Goal: Task Accomplishment & Management: Use online tool/utility

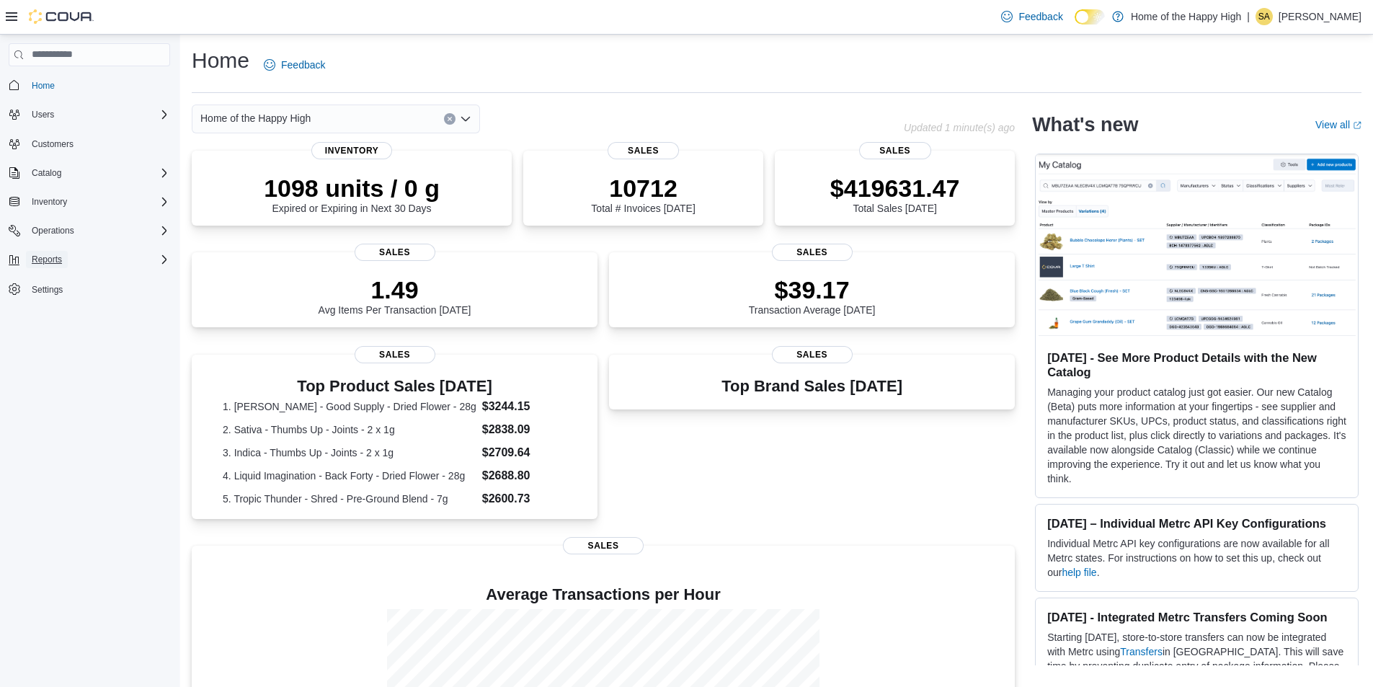
click at [65, 261] on button "Reports" at bounding box center [47, 259] width 42 height 17
click at [44, 321] on span "Reports" at bounding box center [41, 320] width 30 height 12
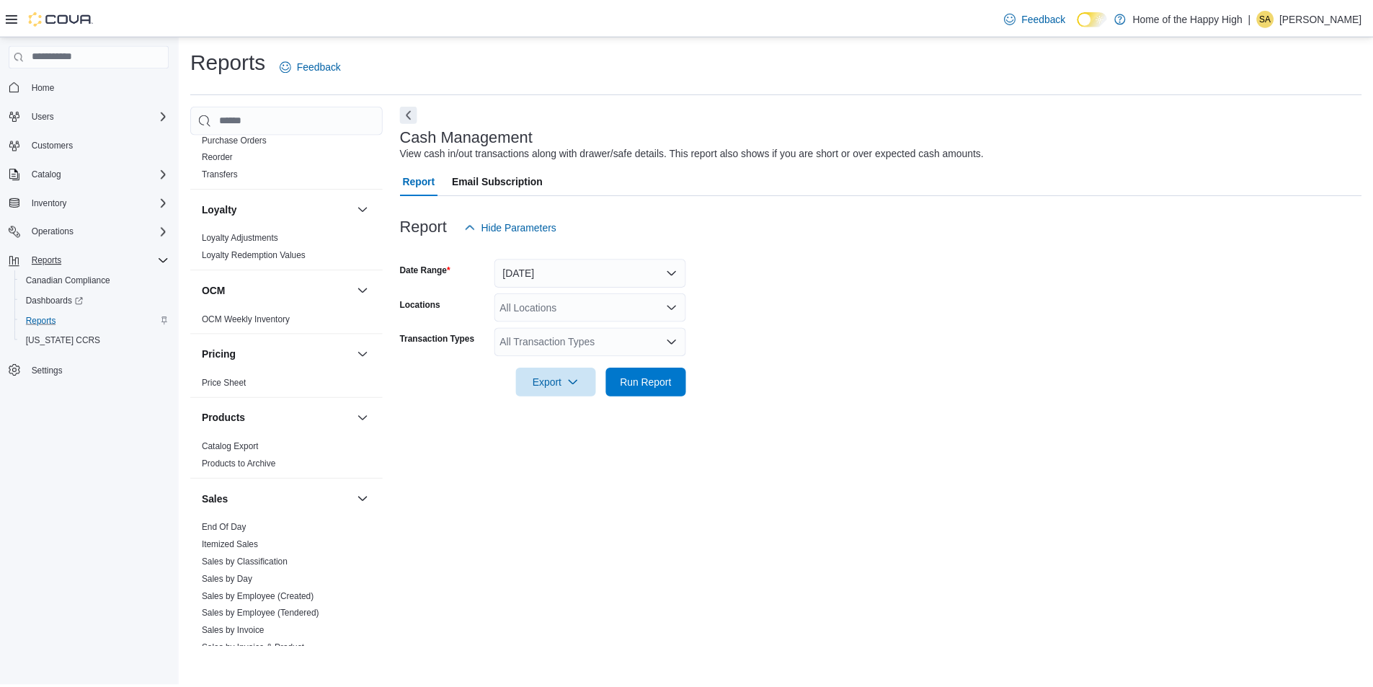
scroll to position [721, 0]
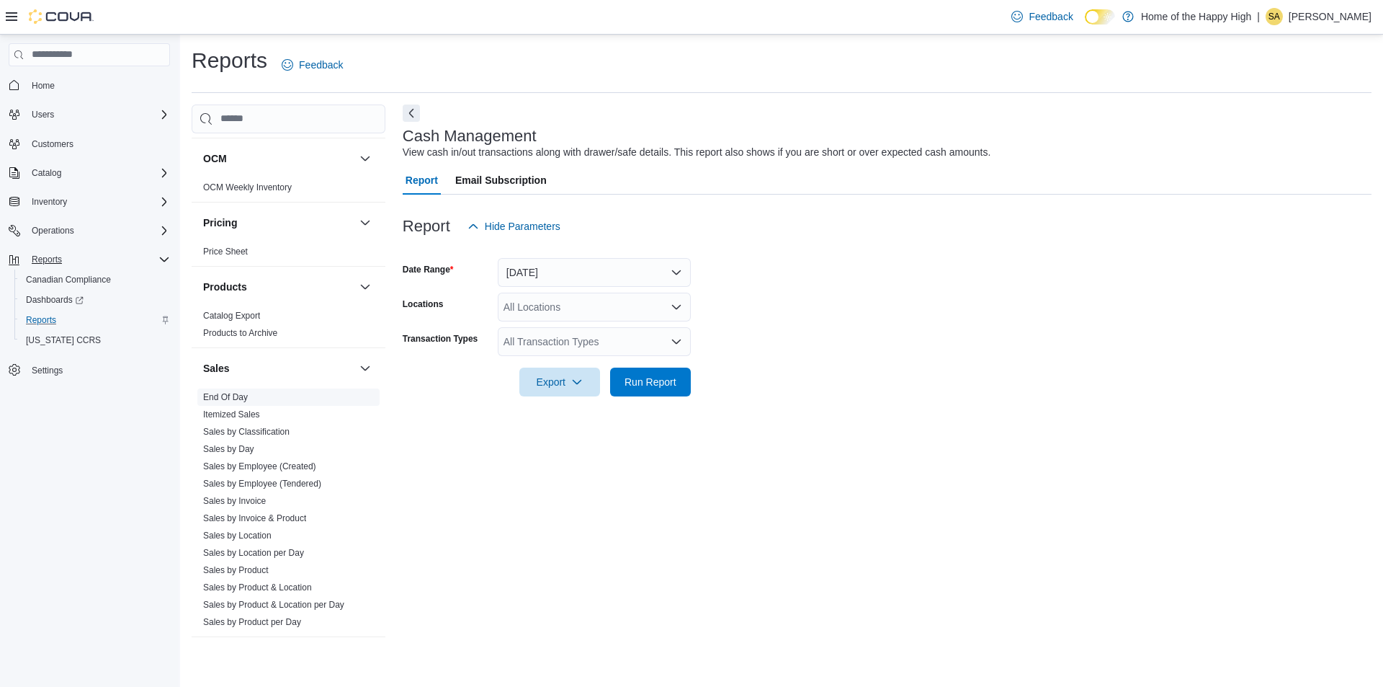
click at [223, 393] on link "End Of Day" at bounding box center [225, 397] width 45 height 10
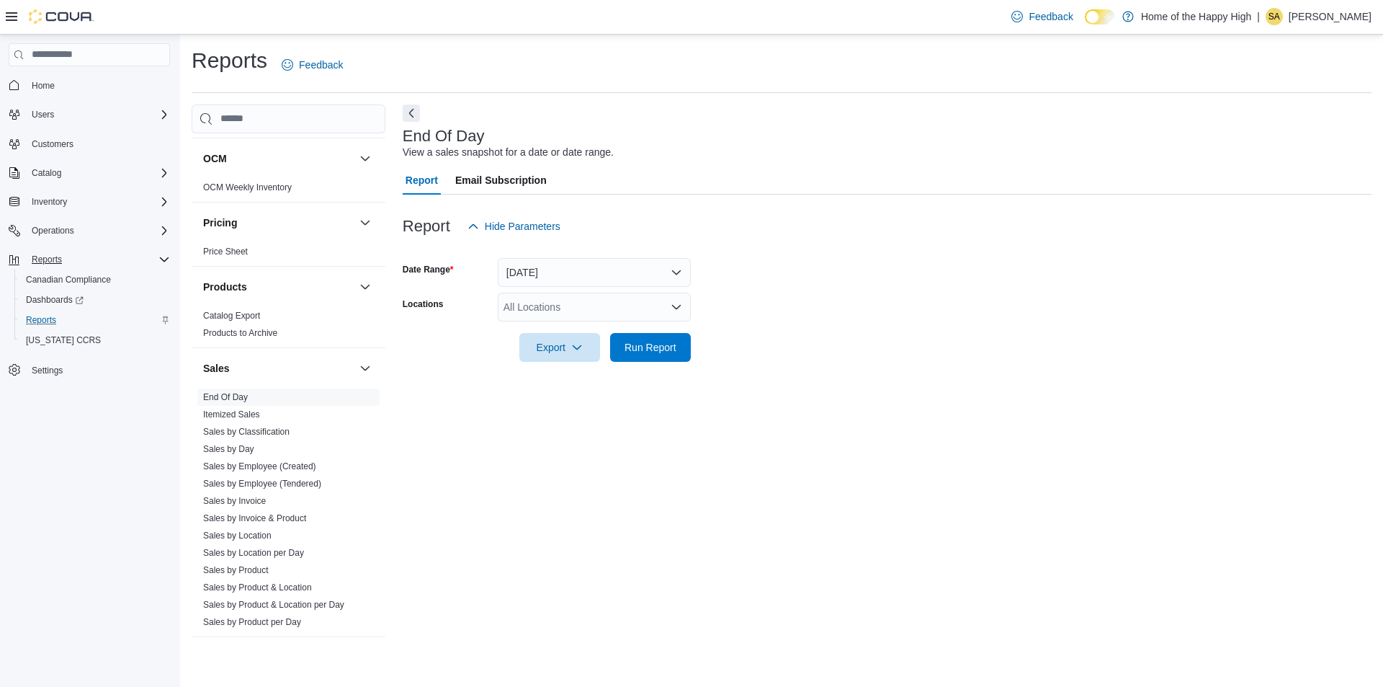
click at [543, 308] on div "All Locations" at bounding box center [594, 307] width 193 height 29
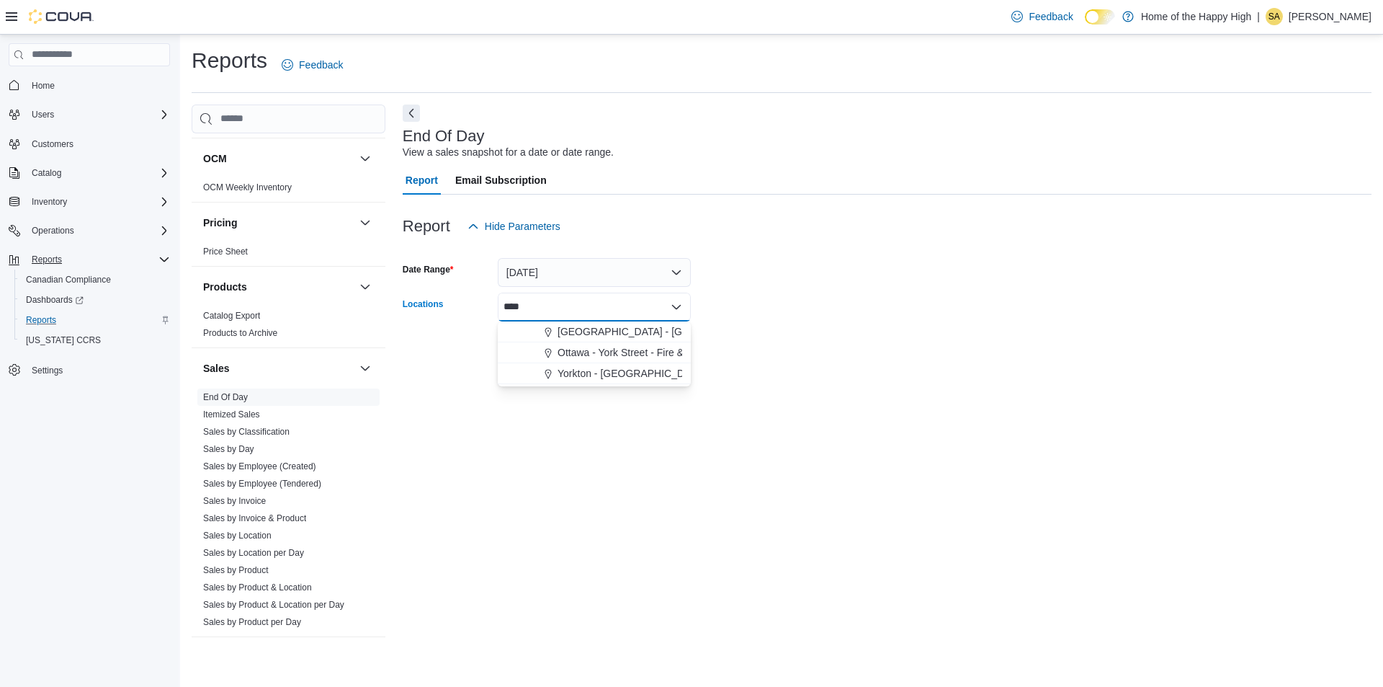
type input "****"
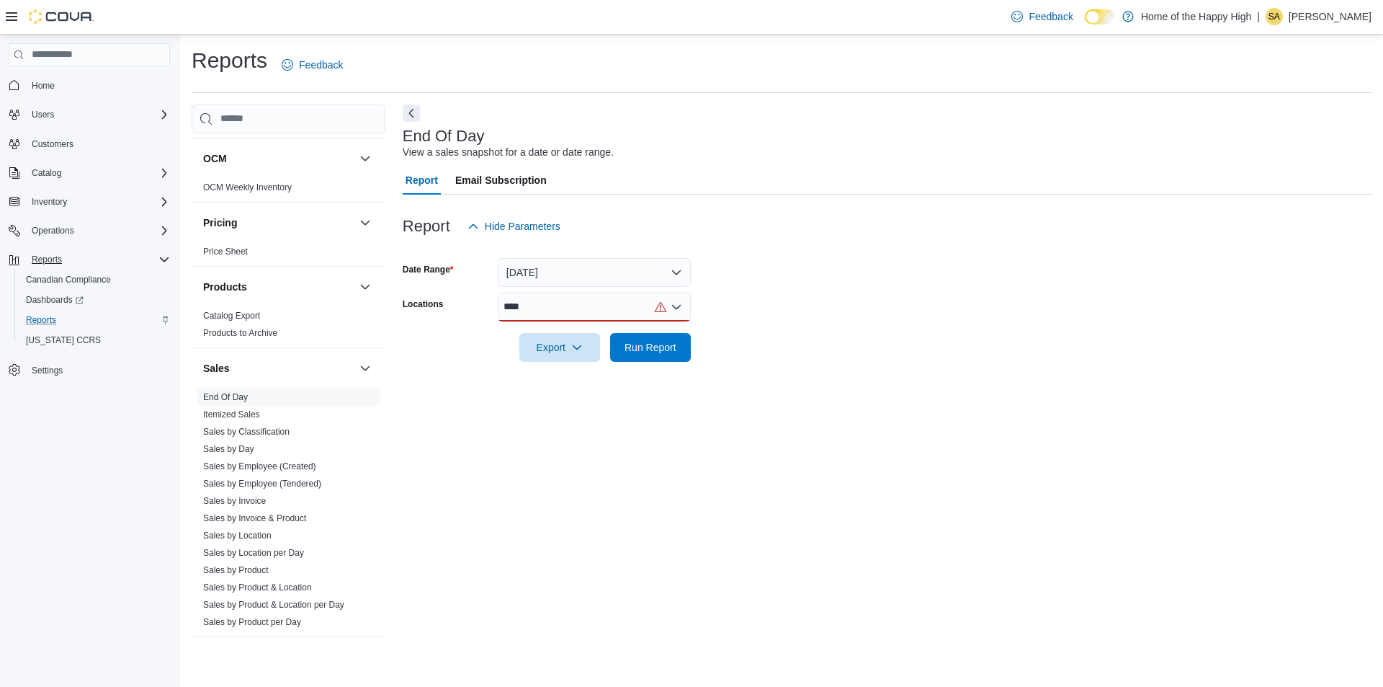
click at [564, 312] on div "****" at bounding box center [594, 307] width 193 height 29
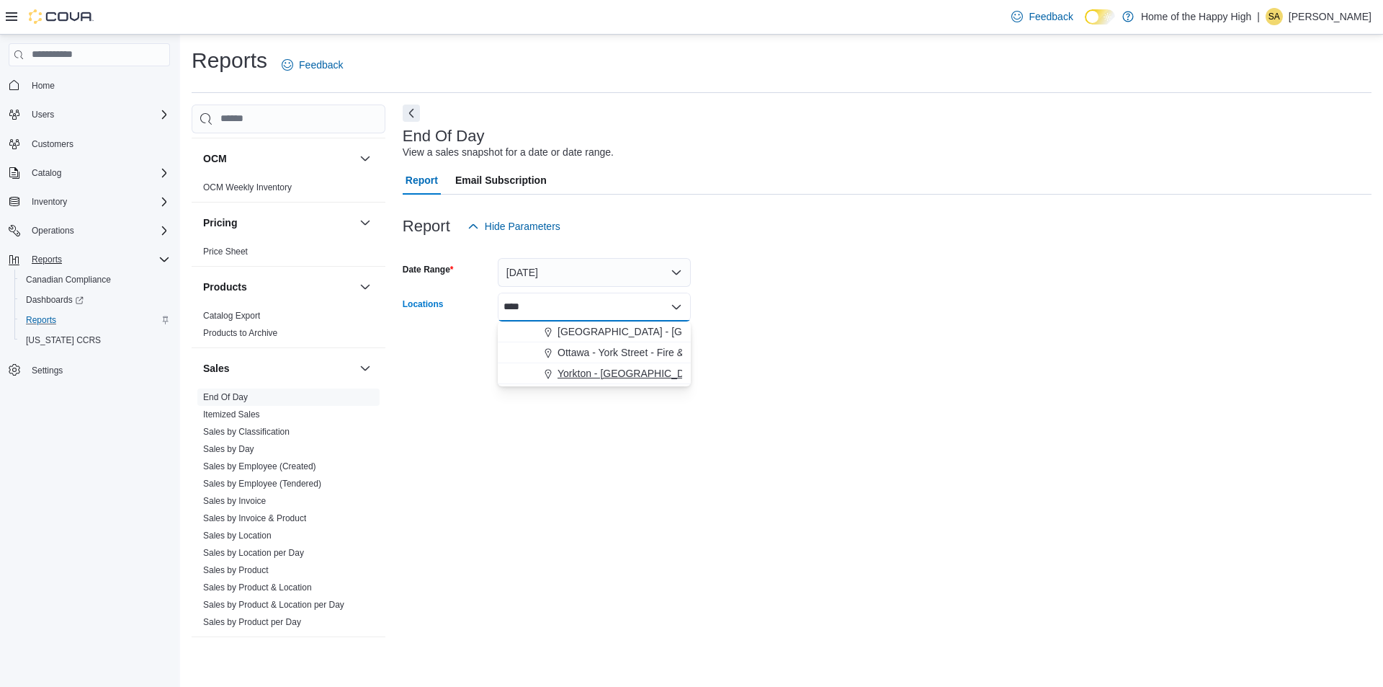
click at [592, 373] on span "Yorkton - York Station - Fire & Flower" at bounding box center [666, 373] width 217 height 14
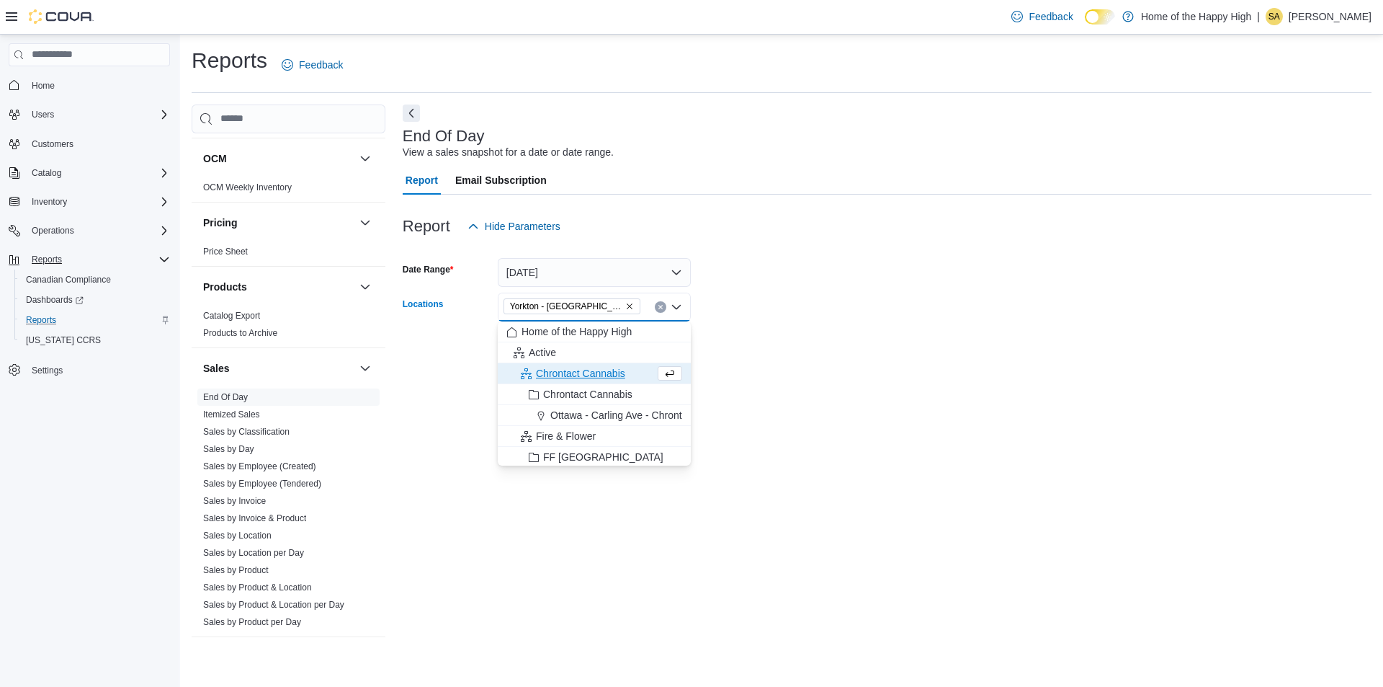
click at [903, 329] on div at bounding box center [887, 327] width 969 height 12
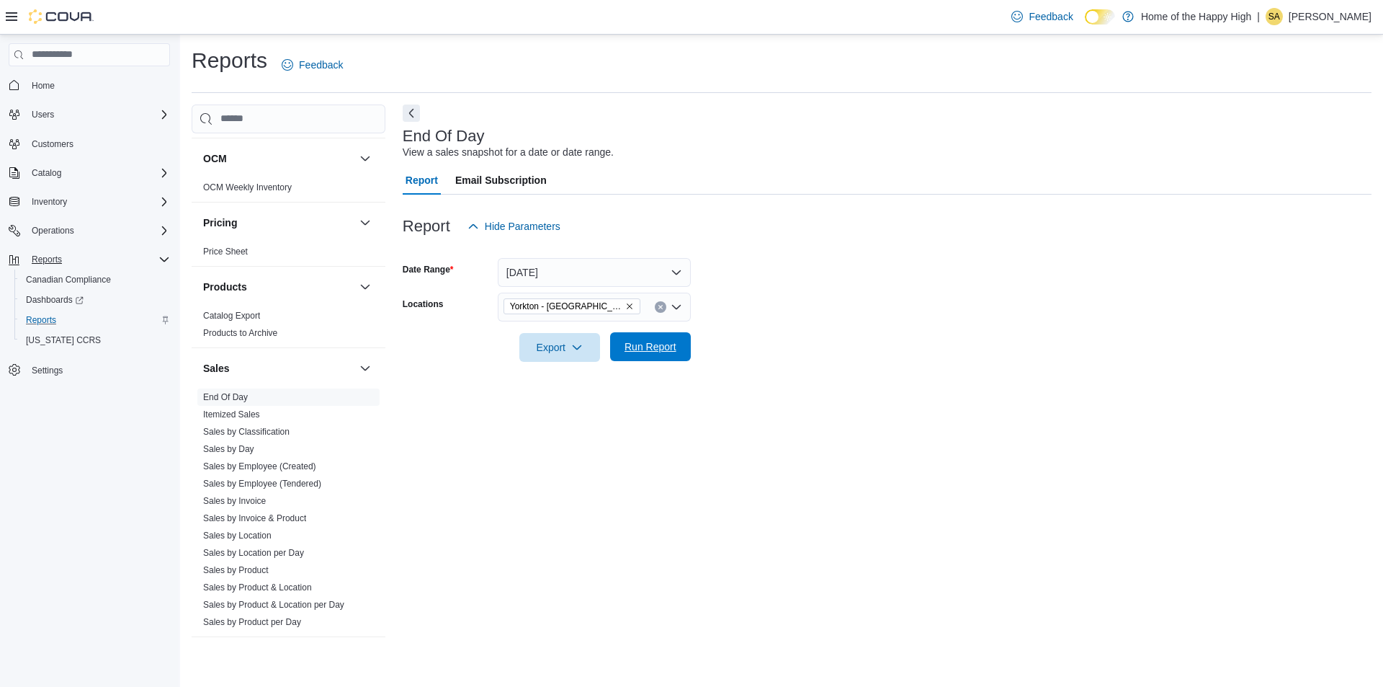
click at [661, 352] on span "Run Report" at bounding box center [651, 346] width 52 height 14
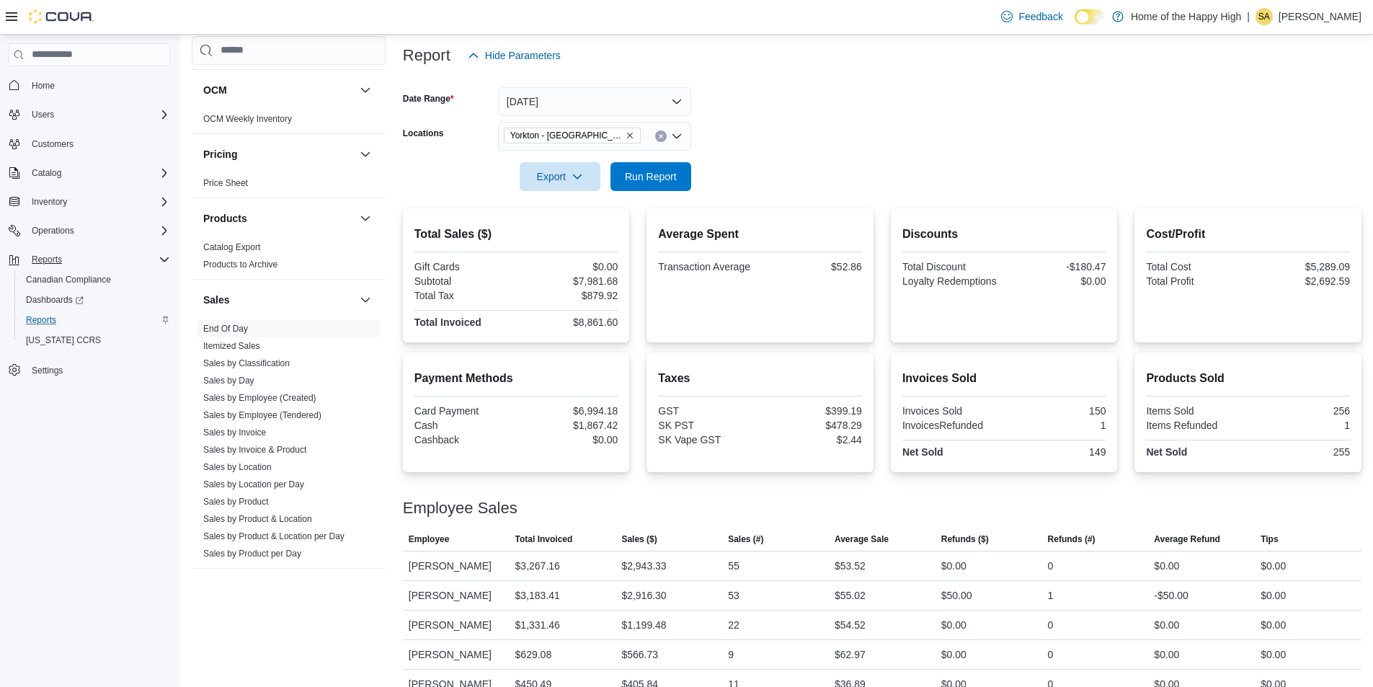
scroll to position [195, 0]
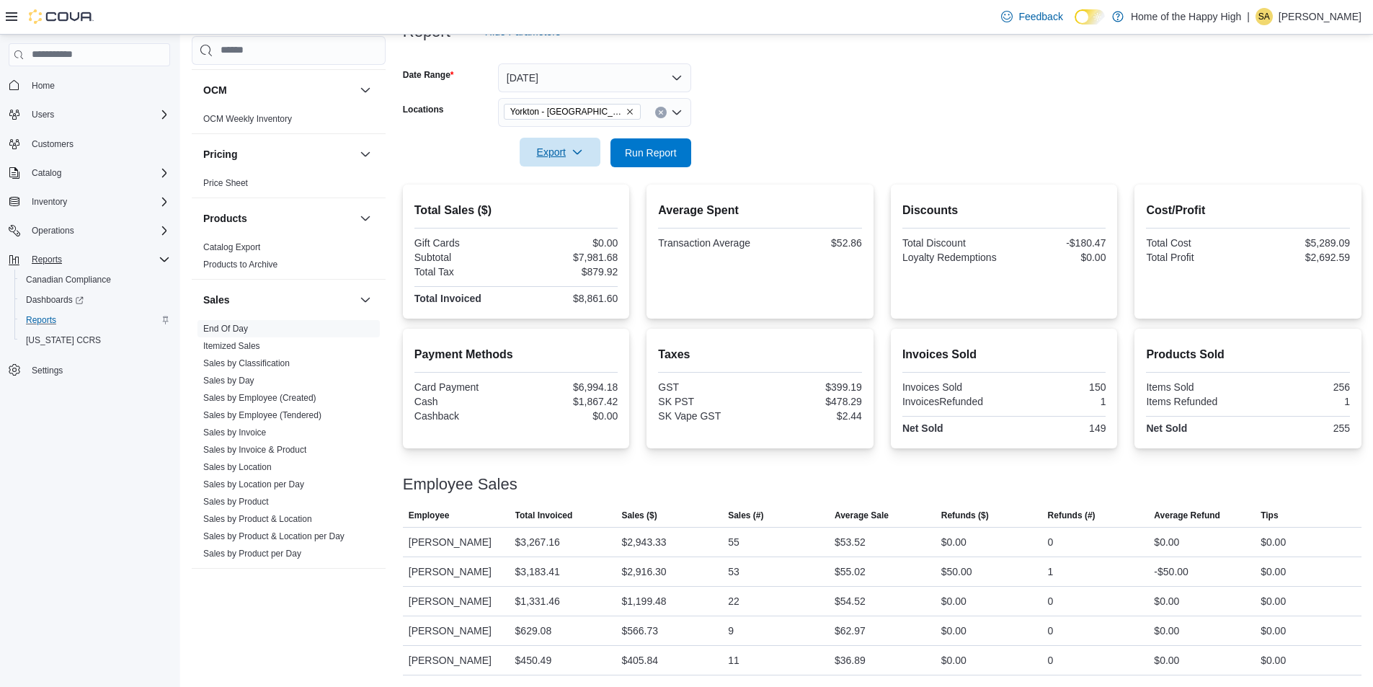
click at [568, 155] on span "Export" at bounding box center [559, 152] width 63 height 29
click at [568, 207] on span "Export to Pdf" at bounding box center [562, 211] width 65 height 12
drag, startPoint x: 1026, startPoint y: 97, endPoint x: 960, endPoint y: 117, distance: 68.8
click at [1026, 97] on form "Date Range Today Locations Yorkton - York Station - Fire & Flower Export Run Re…" at bounding box center [882, 106] width 958 height 121
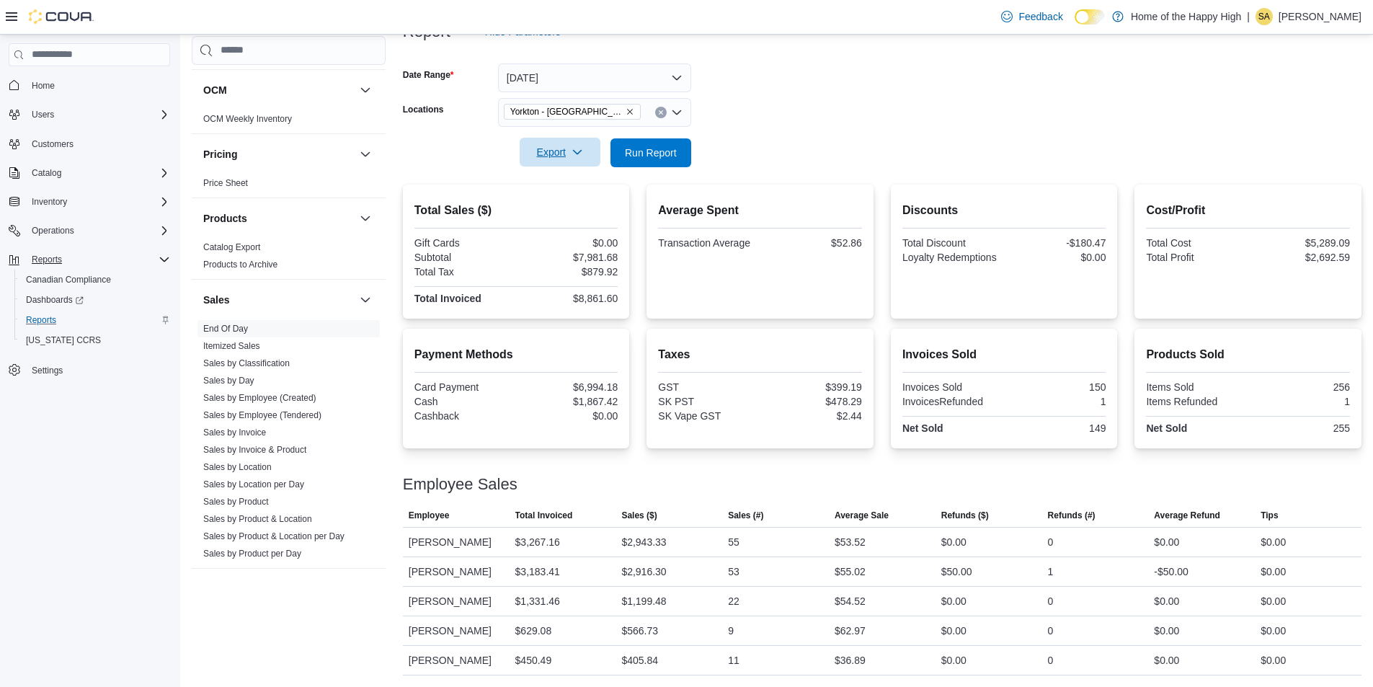
click at [566, 152] on span "Export" at bounding box center [559, 152] width 63 height 29
click at [571, 211] on span "Export to Pdf" at bounding box center [562, 211] width 65 height 12
